Goal: Task Accomplishment & Management: Use online tool/utility

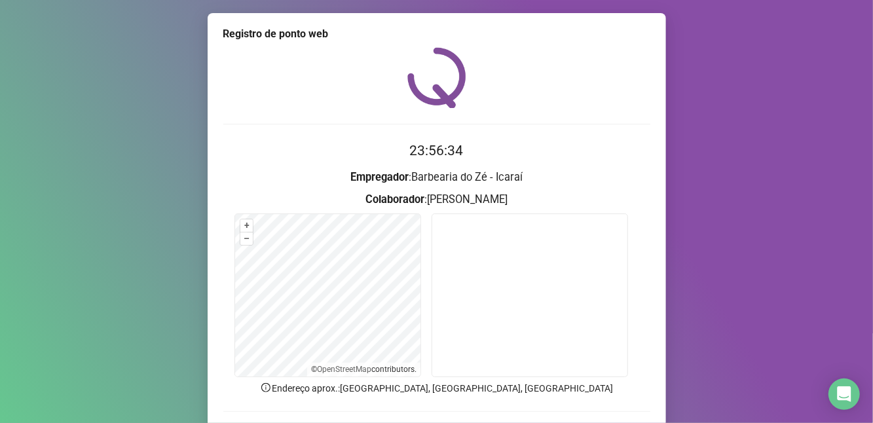
scroll to position [88, 0]
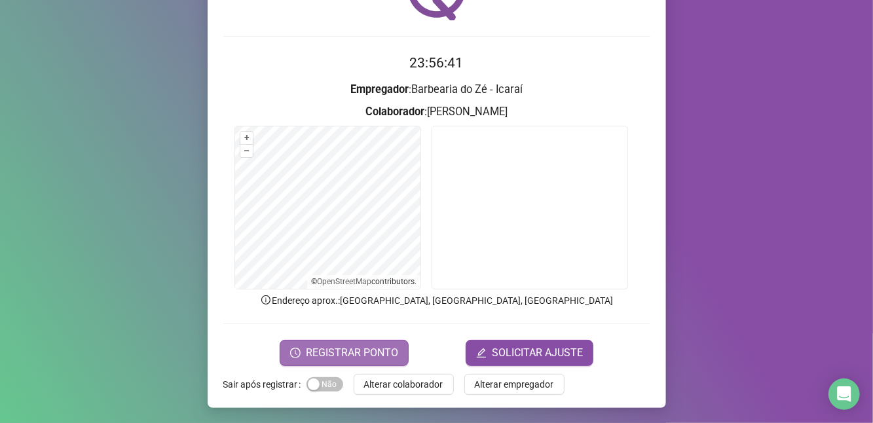
click at [353, 345] on span "REGISTRAR PONTO" at bounding box center [352, 353] width 92 height 16
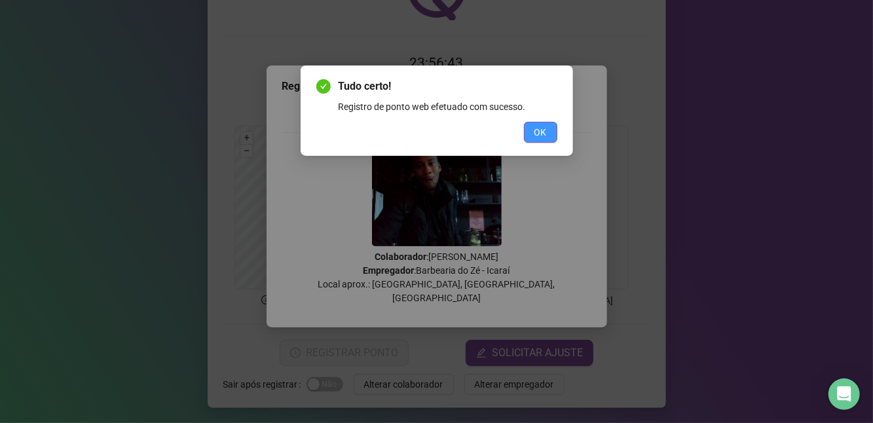
click at [541, 132] on span "OK" at bounding box center [540, 132] width 12 height 14
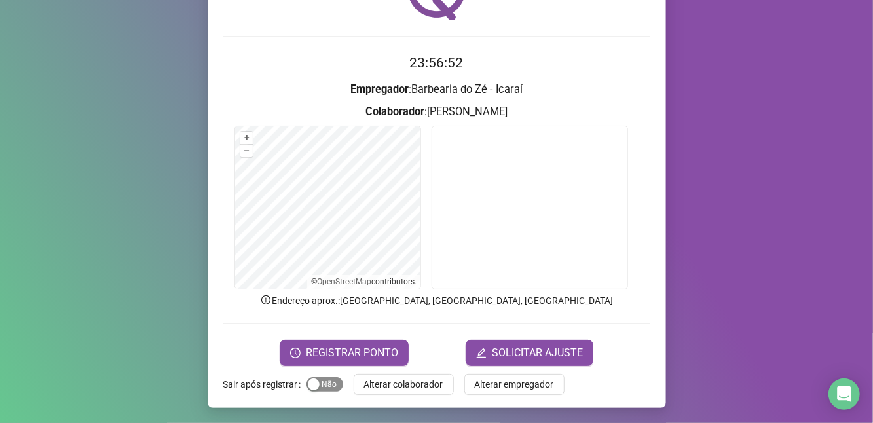
click at [324, 378] on span "Sim Não" at bounding box center [324, 384] width 37 height 14
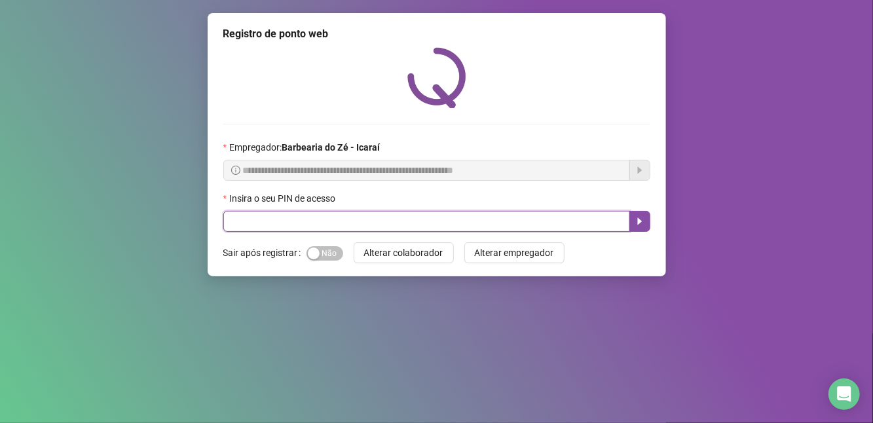
click at [427, 224] on input "text" at bounding box center [426, 221] width 406 height 21
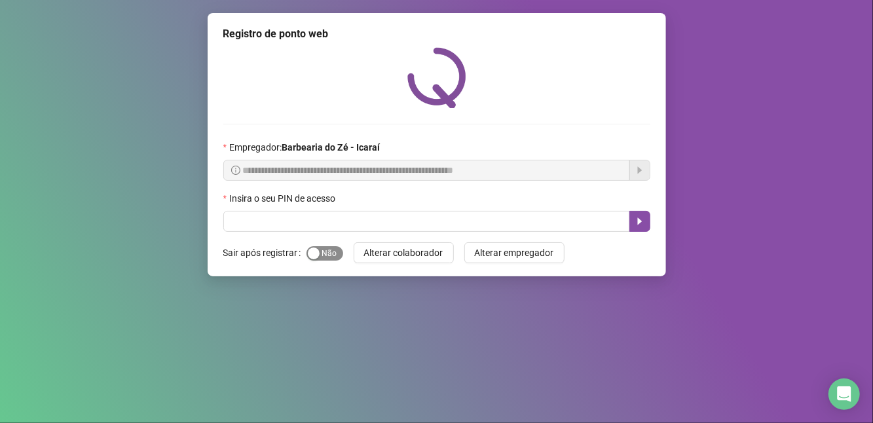
click at [327, 256] on span "Sim Não" at bounding box center [324, 253] width 37 height 14
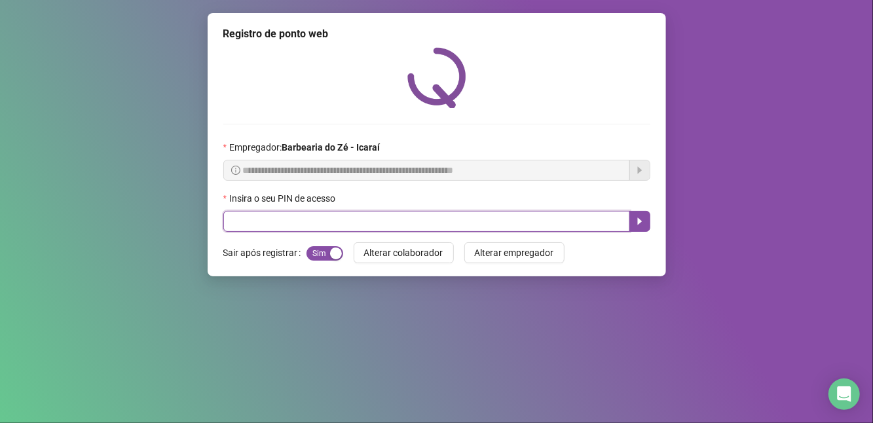
click at [331, 227] on input "text" at bounding box center [426, 221] width 406 height 21
type input "****"
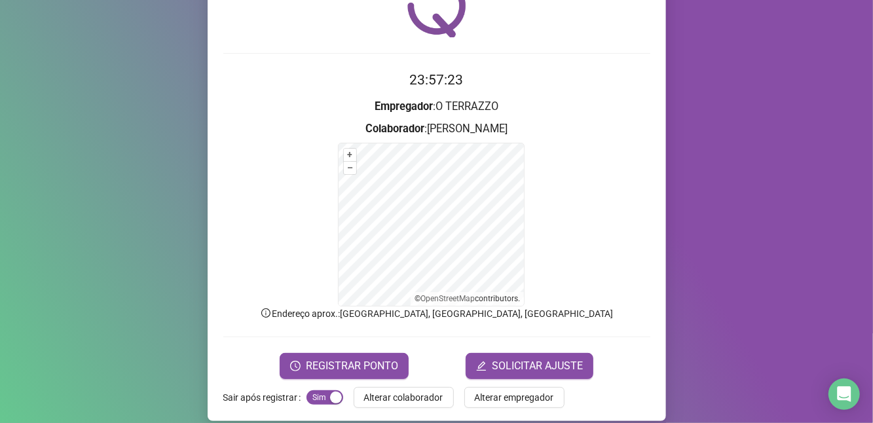
scroll to position [71, 0]
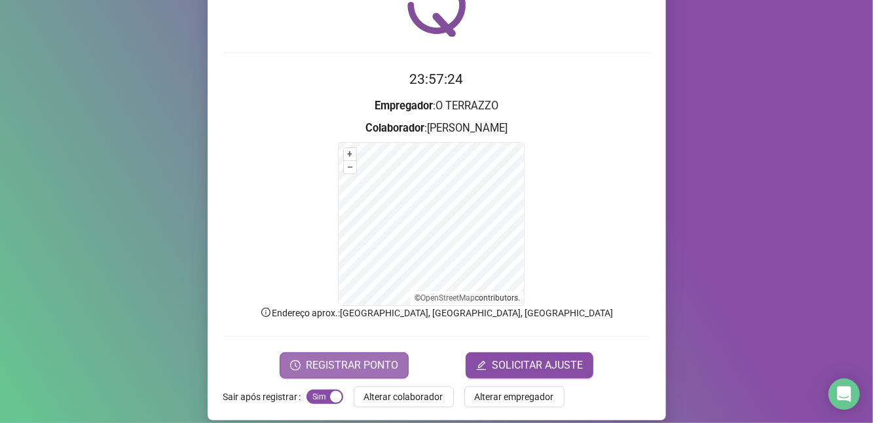
click at [377, 362] on span "REGISTRAR PONTO" at bounding box center [352, 365] width 92 height 16
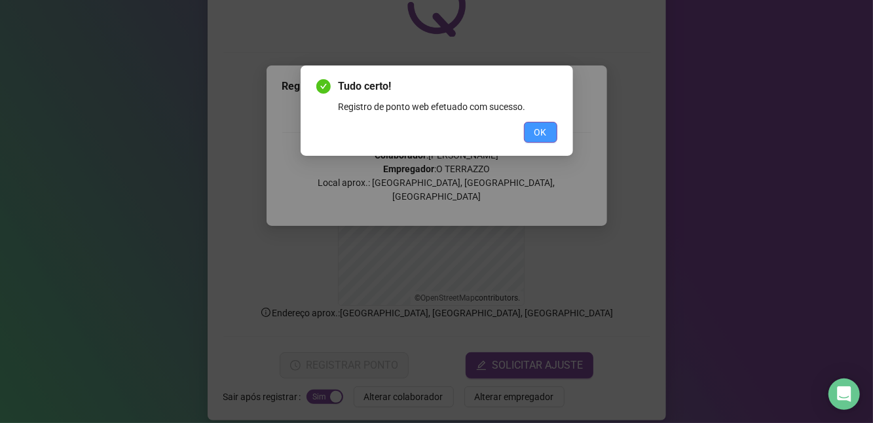
click at [542, 126] on span "OK" at bounding box center [540, 132] width 12 height 14
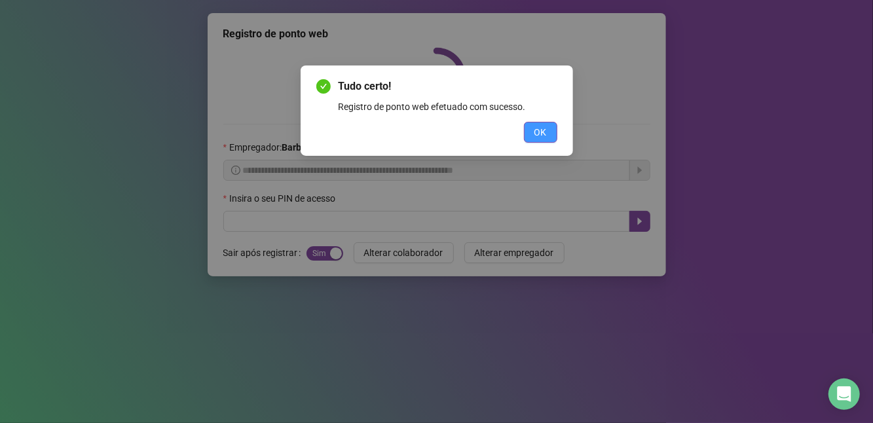
scroll to position [0, 0]
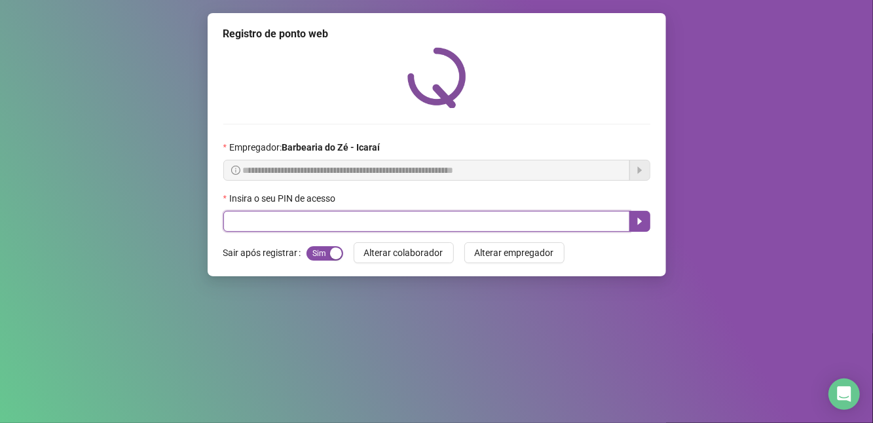
click at [420, 223] on input "text" at bounding box center [426, 221] width 406 height 21
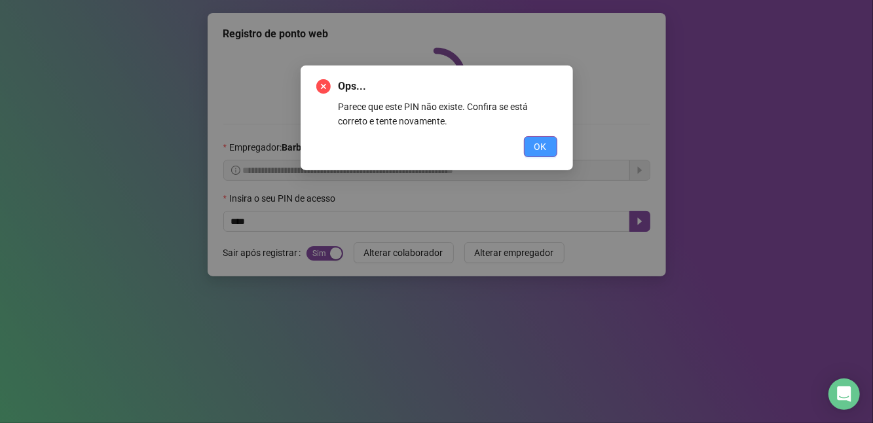
click at [532, 147] on button "OK" at bounding box center [540, 146] width 33 height 21
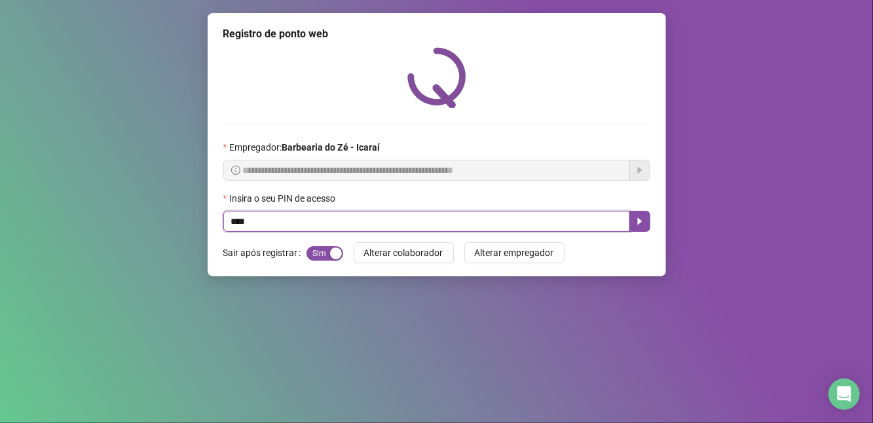
click at [452, 215] on input "****" at bounding box center [426, 221] width 406 height 21
type input "*"
type input "****"
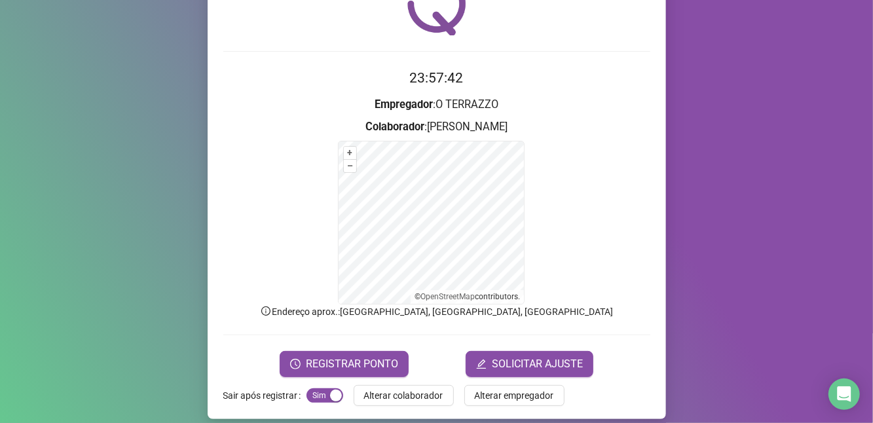
scroll to position [84, 0]
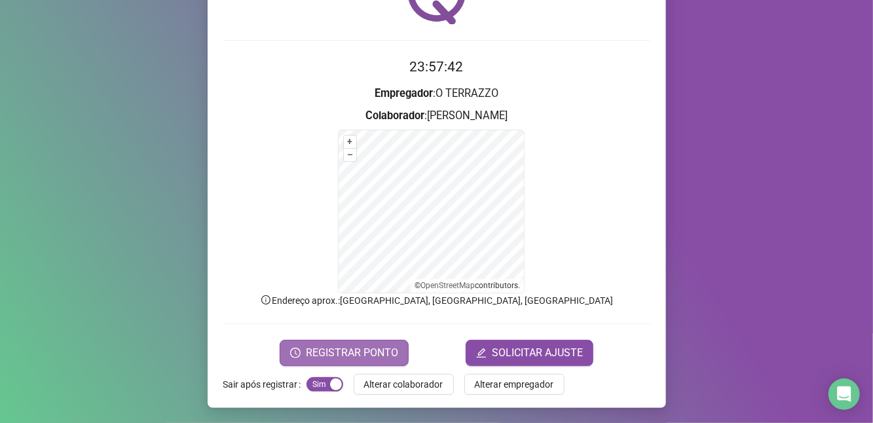
click at [351, 357] on span "REGISTRAR PONTO" at bounding box center [352, 353] width 92 height 16
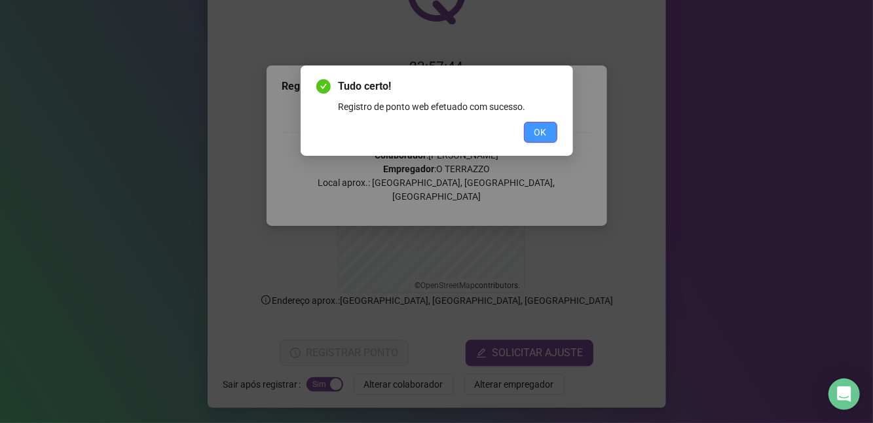
click at [536, 137] on span "OK" at bounding box center [540, 132] width 12 height 14
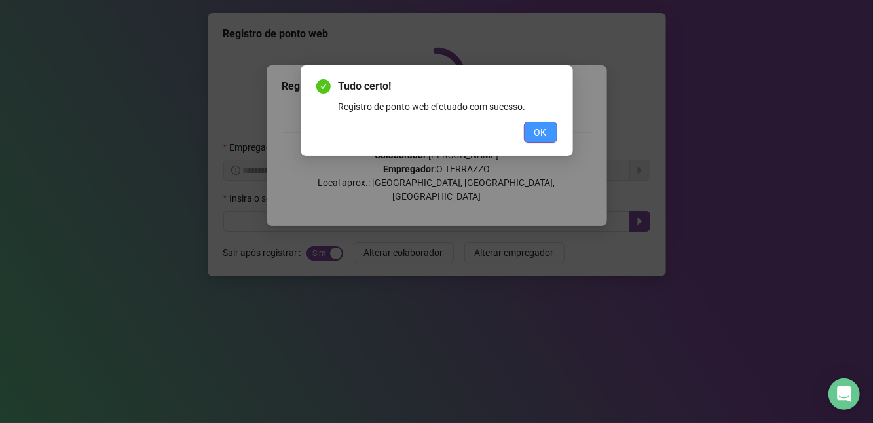
scroll to position [0, 0]
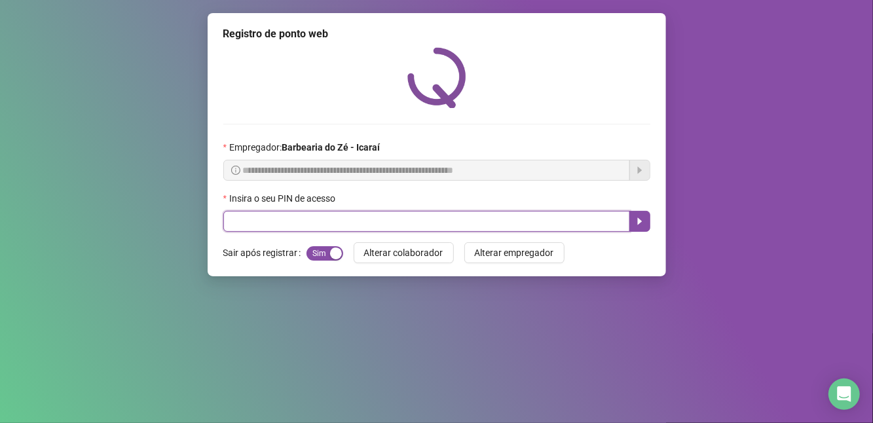
click at [503, 232] on input "text" at bounding box center [426, 221] width 406 height 21
type input "****"
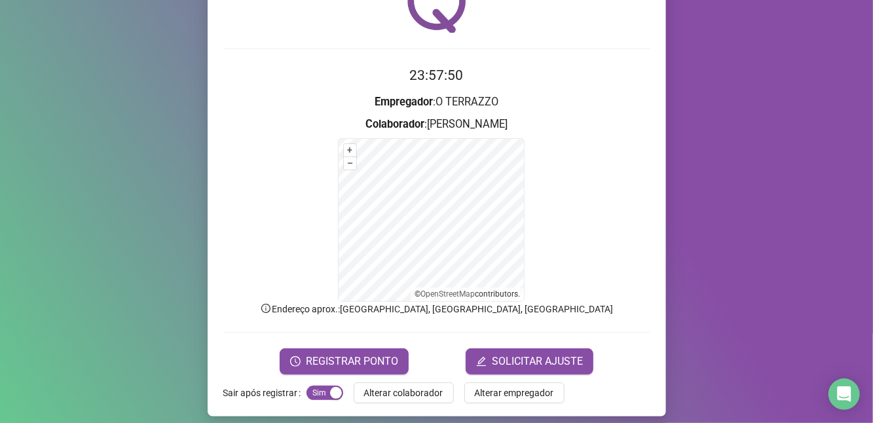
scroll to position [84, 0]
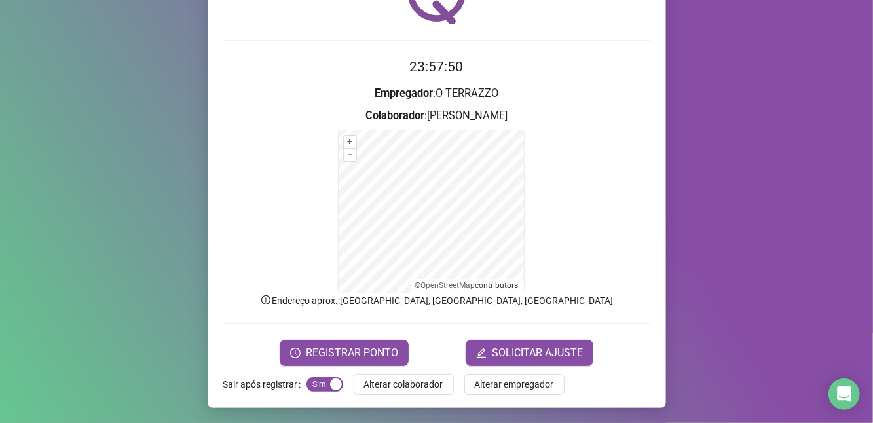
click at [392, 331] on form "23:57:50 Empregador : O TERRAZZO Colaborador : DEMETRIUS VIEIRA PEREIRA + – ⇧ ›…" at bounding box center [436, 210] width 427 height 309
click at [381, 350] on span "REGISTRAR PONTO" at bounding box center [352, 353] width 92 height 16
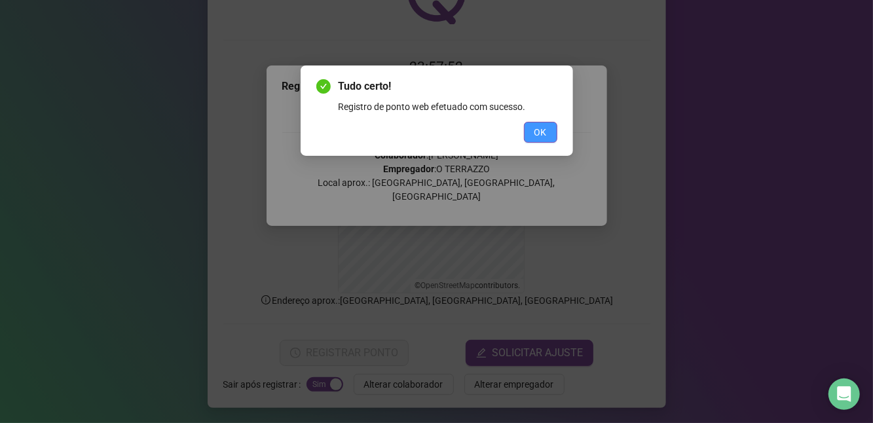
click at [535, 141] on div "Tudo certo! Registro de ponto web efetuado com sucesso. OK" at bounding box center [436, 110] width 272 height 90
click at [513, 139] on div "OK" at bounding box center [436, 132] width 241 height 21
drag, startPoint x: 554, startPoint y: 147, endPoint x: 547, endPoint y: 143, distance: 7.3
click at [553, 147] on div "Tudo certo! Registro de ponto web efetuado com sucesso. OK" at bounding box center [436, 110] width 272 height 90
click at [547, 141] on button "OK" at bounding box center [540, 132] width 33 height 21
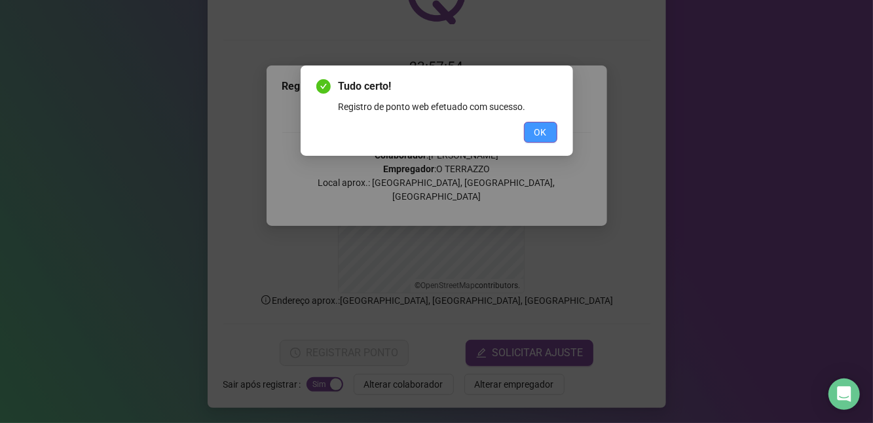
scroll to position [0, 0]
